Goal: Task Accomplishment & Management: Use online tool/utility

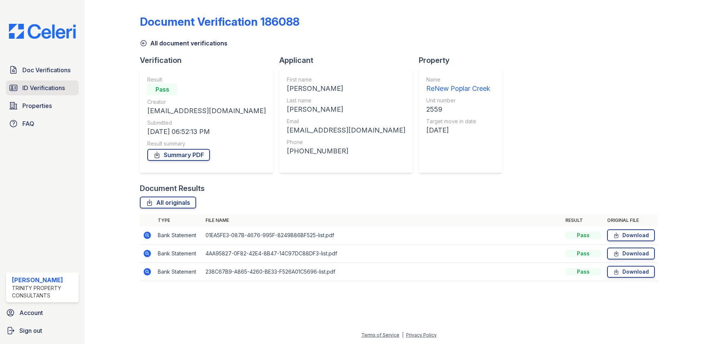
click at [35, 95] on div "Doc Verifications ID Verifications Properties FAQ" at bounding box center [42, 97] width 79 height 69
click at [37, 88] on span "ID Verifications" at bounding box center [43, 88] width 43 height 9
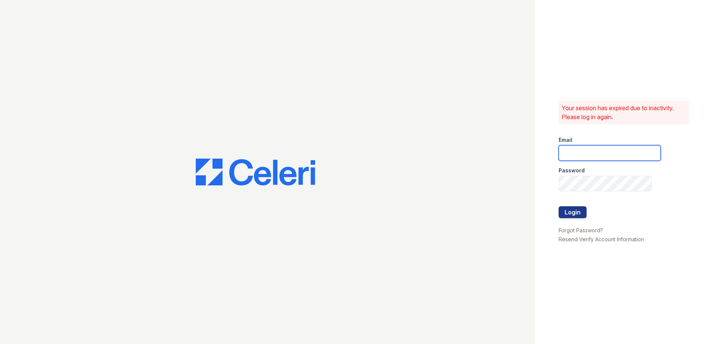
type input "zreyes@trinity-pm.com"
click at [566, 213] on button "Login" at bounding box center [573, 213] width 28 height 12
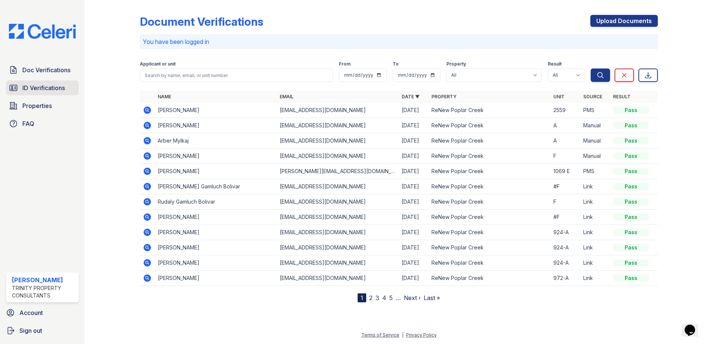
click at [39, 92] on span "ID Verifications" at bounding box center [43, 88] width 43 height 9
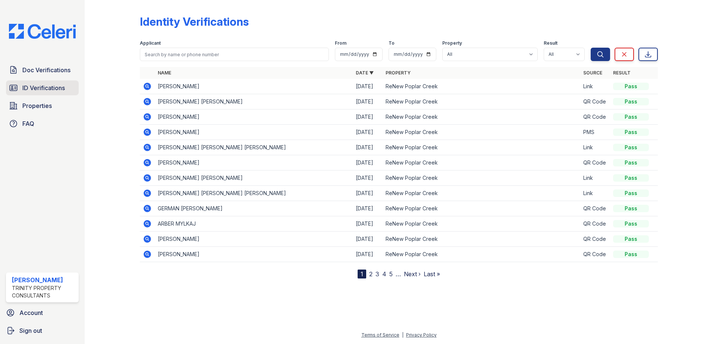
click at [50, 87] on span "ID Verifications" at bounding box center [43, 88] width 43 height 9
